Goal: Answer question/provide support

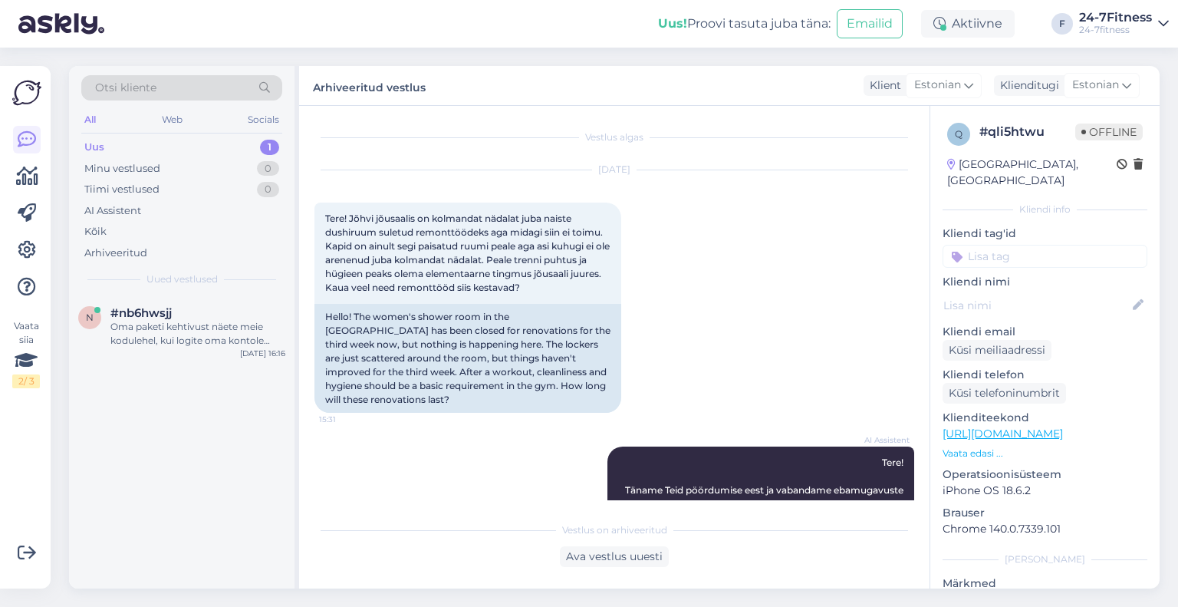
scroll to position [402, 0]
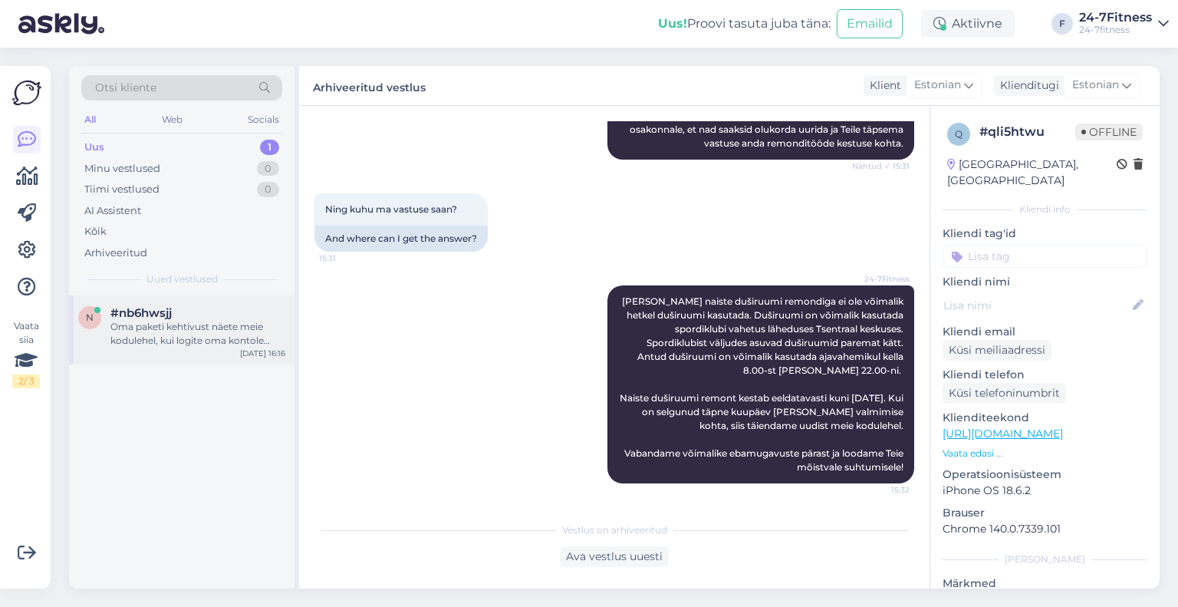
click at [142, 321] on div "Oma paketi kehtivust näete meie kodulehel, kui logite oma kontole sisse ja vali…" at bounding box center [197, 334] width 175 height 28
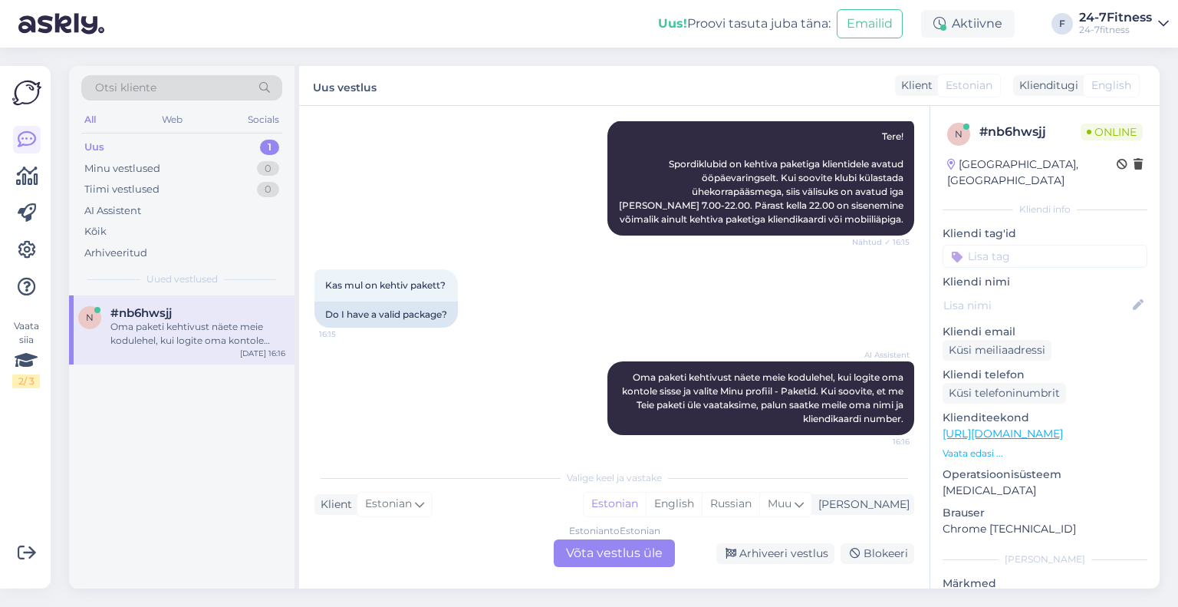
scroll to position [178, 0]
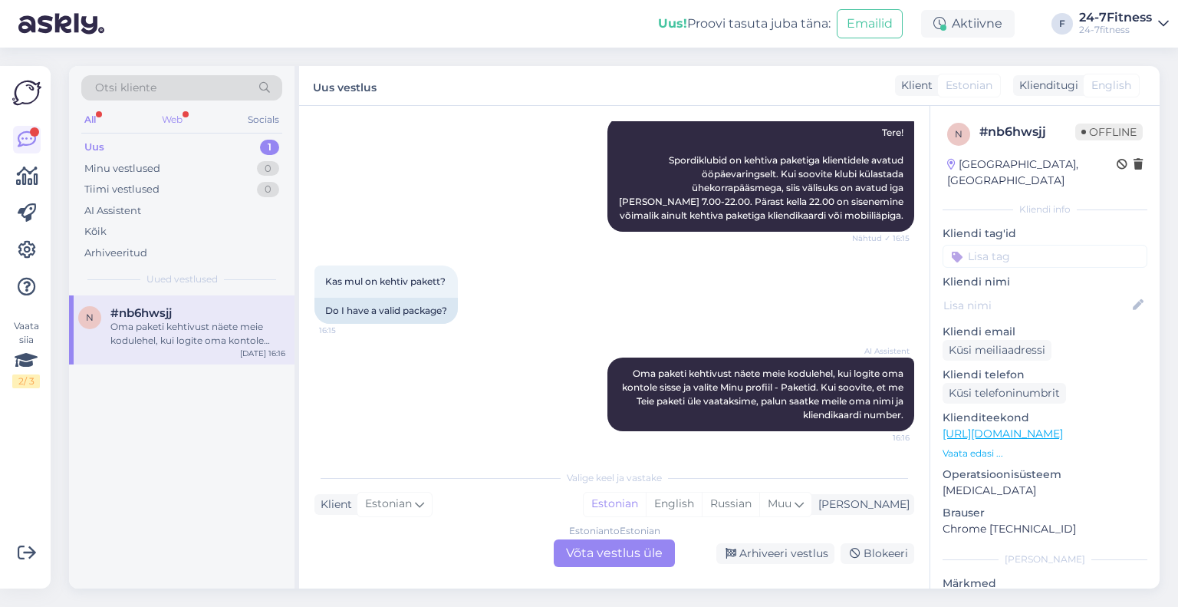
click at [170, 117] on div "Web" at bounding box center [172, 120] width 27 height 20
click at [182, 354] on div "n #nb6hwsjj Oma paketi kehtivust näete meie kodulehel, kui logite oma kontole s…" at bounding box center [181, 329] width 225 height 69
click at [119, 209] on div "AI Assistent" at bounding box center [112, 210] width 57 height 15
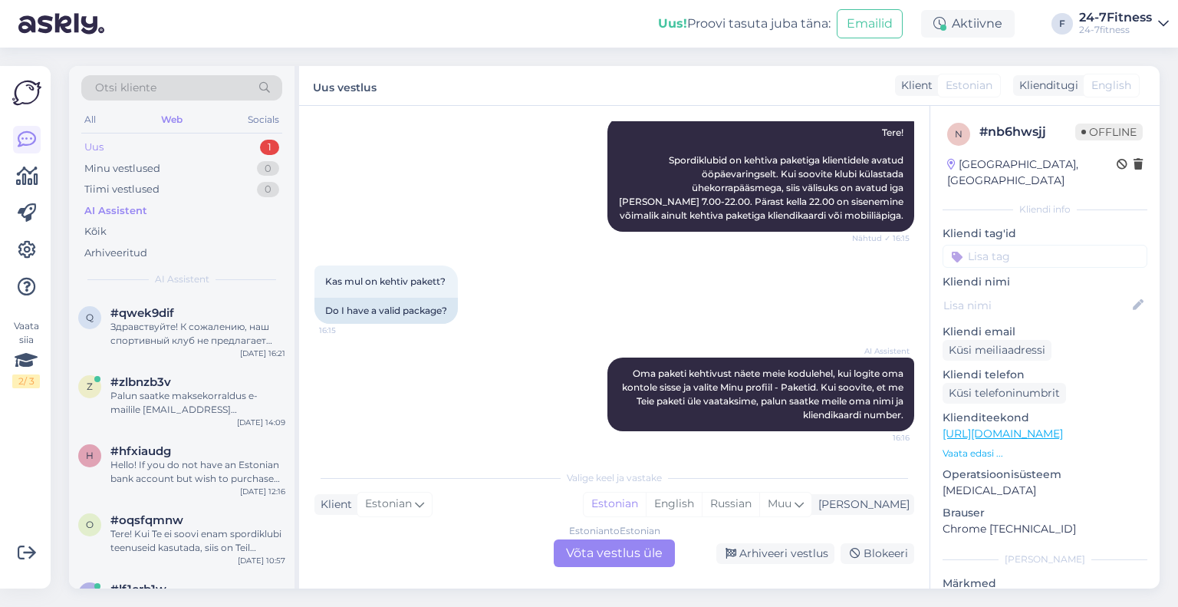
click at [157, 140] on div "Uus 1" at bounding box center [181, 146] width 201 height 21
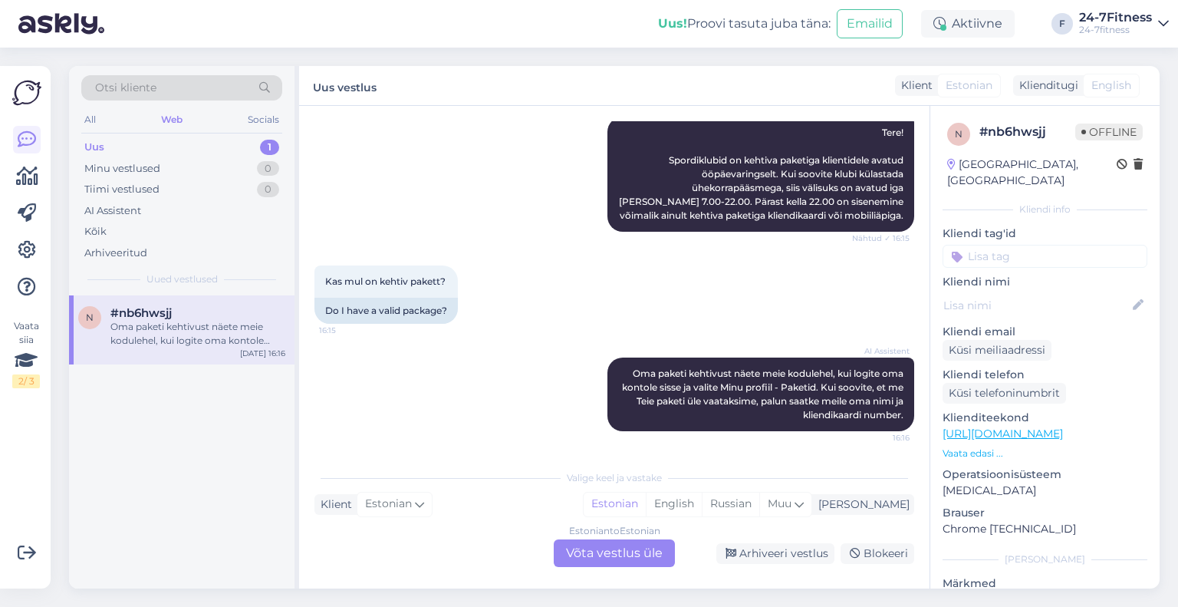
click at [205, 321] on div "Oma paketi kehtivust näete meie kodulehel, kui logite oma kontole sisse ja vali…" at bounding box center [197, 334] width 175 height 28
click at [767, 561] on div "Arhiveeri vestlus" at bounding box center [775, 553] width 118 height 21
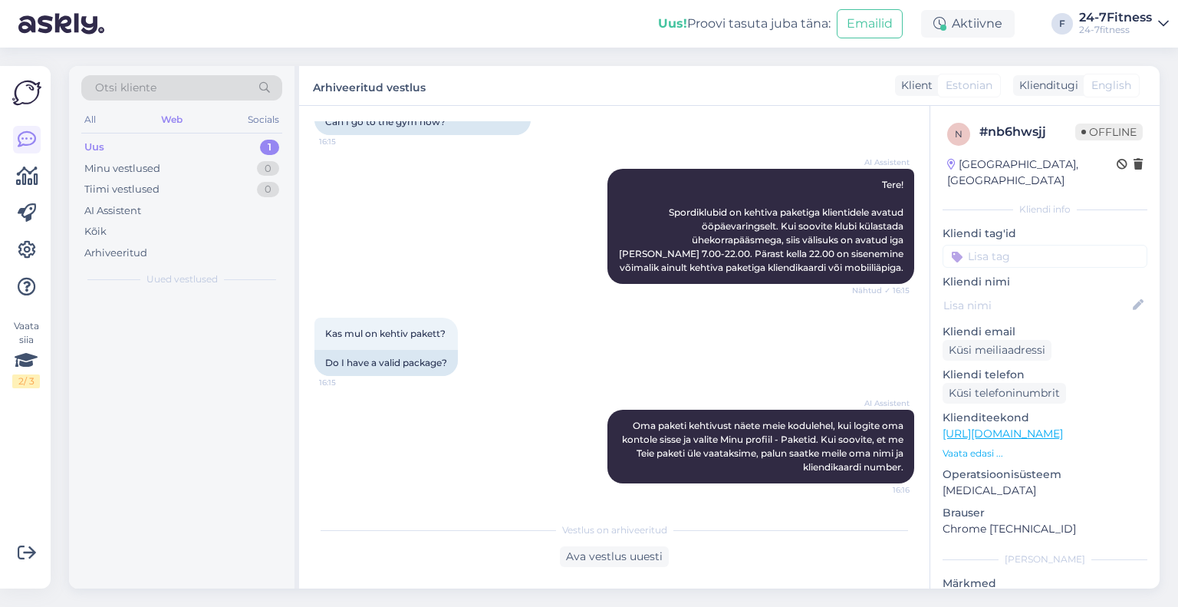
scroll to position [126, 0]
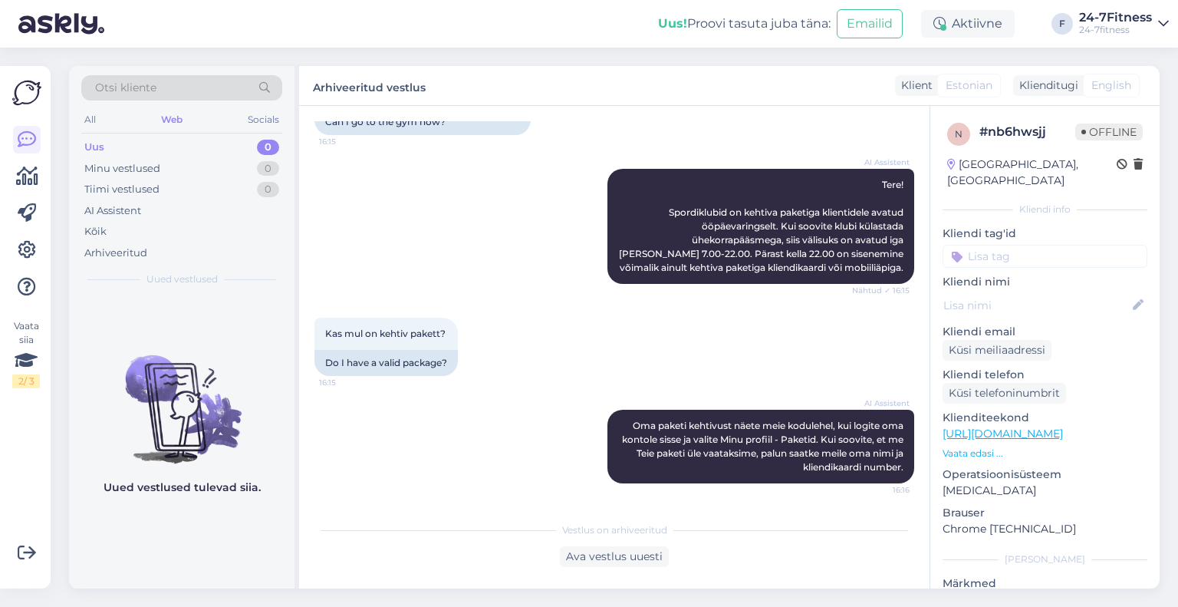
click at [80, 206] on div "Otsi kliente All Web Socials Uus 0 Minu vestlused 0 Tiimi vestlused 0 AI Assist…" at bounding box center [181, 180] width 225 height 229
click at [96, 208] on div "AI Assistent" at bounding box center [112, 210] width 57 height 15
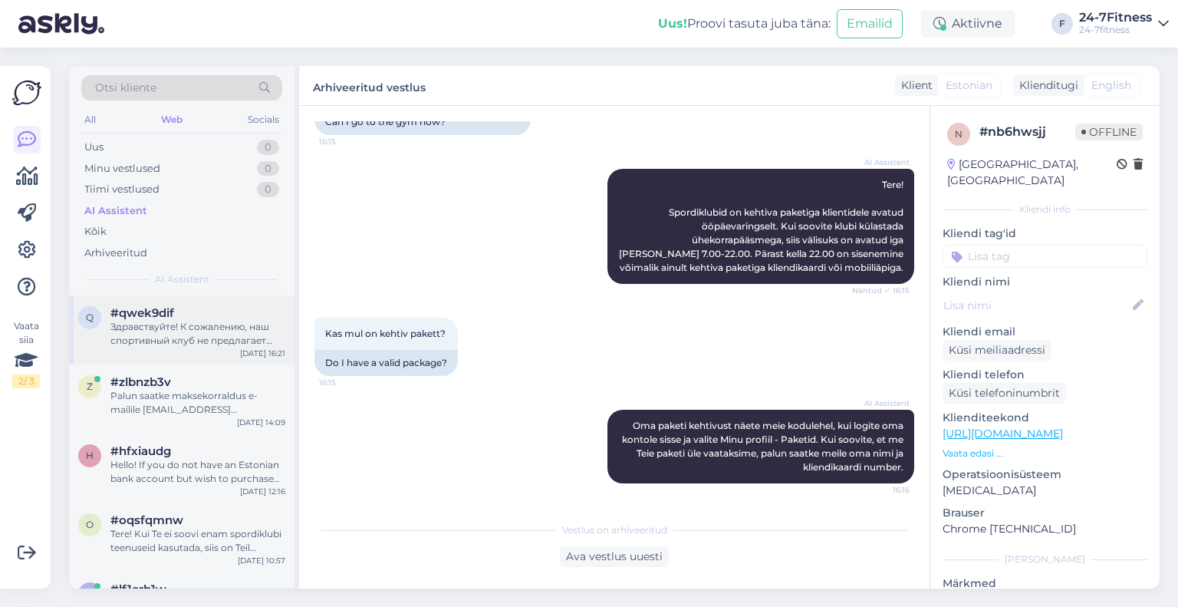
click at [157, 339] on div "Здравствуйте! К сожалению, наш спортивный клуб не предлагает возможность приост…" at bounding box center [197, 334] width 175 height 28
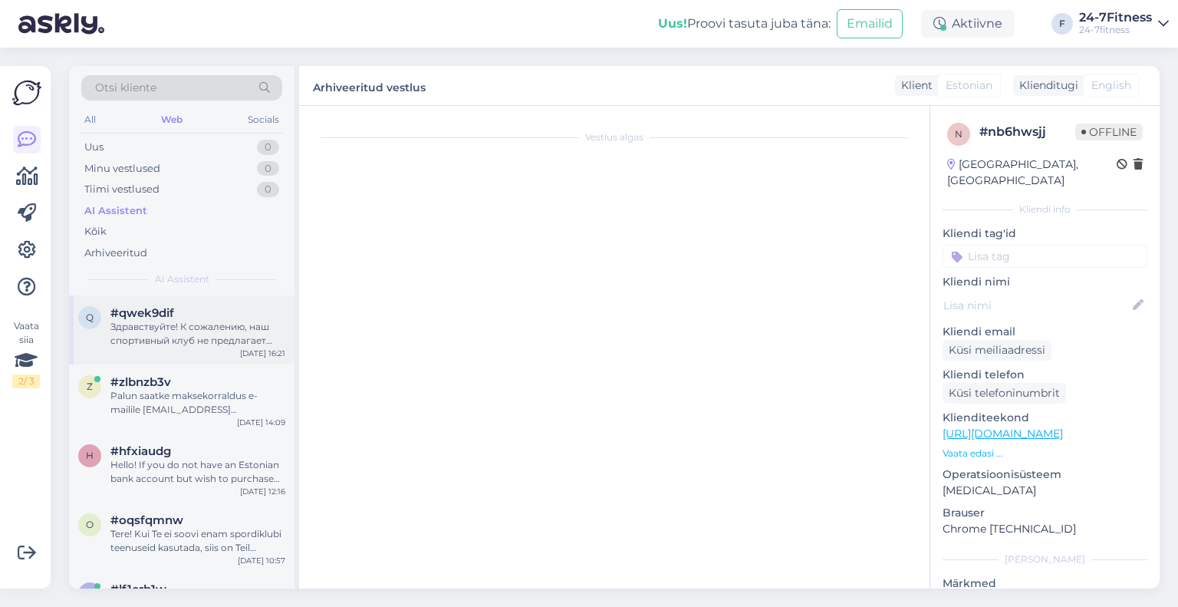
scroll to position [0, 0]
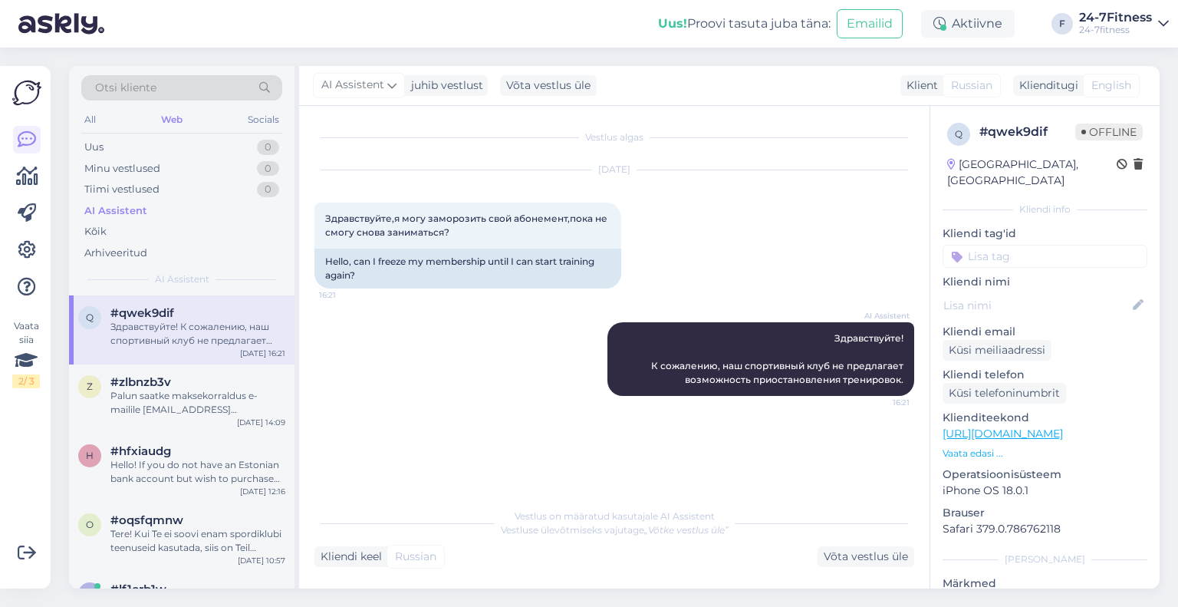
click at [267, 51] on div "Otsi kliente All Web Socials Uus 0 Minu vestlused 0 Tiimi vestlused 0 AI Assist…" at bounding box center [619, 327] width 1118 height 559
click at [175, 109] on div "Otsi kliente All Web Socials Uus 0 Minu vestlused 0 Tiimi vestlused 0 AI Assist…" at bounding box center [181, 180] width 225 height 229
click at [167, 119] on div "Web" at bounding box center [172, 120] width 28 height 20
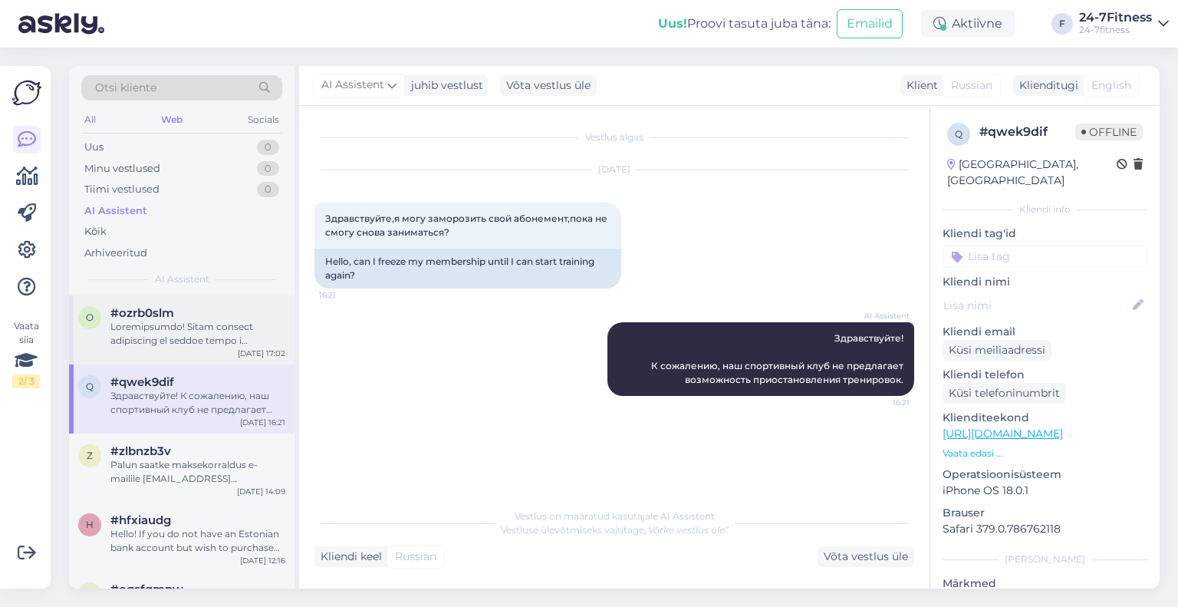
click at [203, 326] on div at bounding box center [197, 334] width 175 height 28
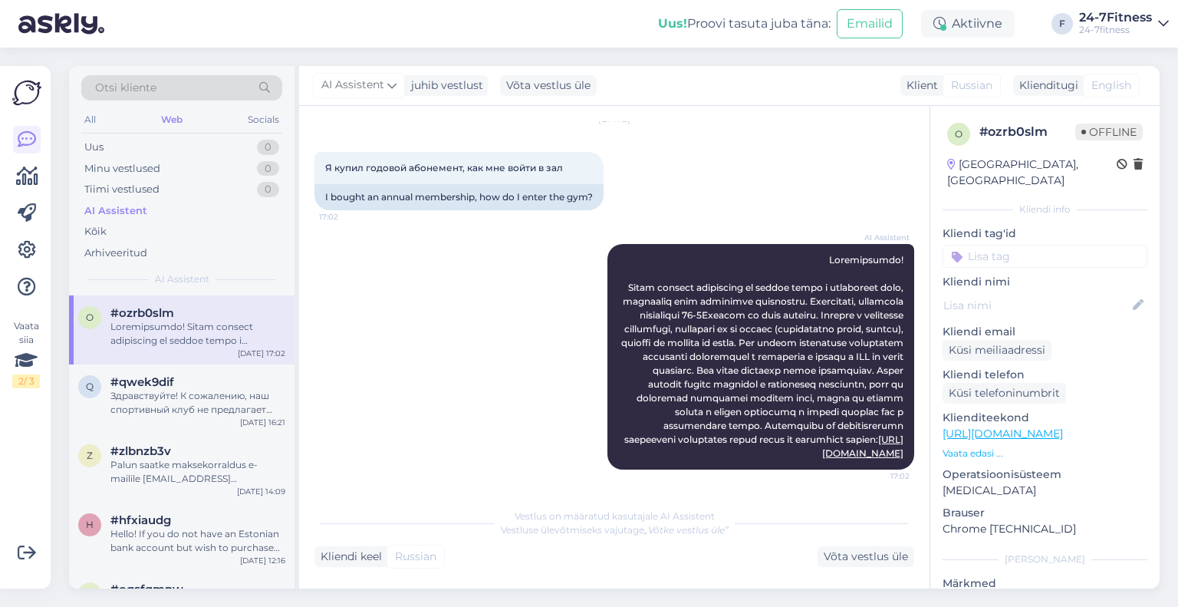
scroll to position [77, 0]
